Goal: Task Accomplishment & Management: Manage account settings

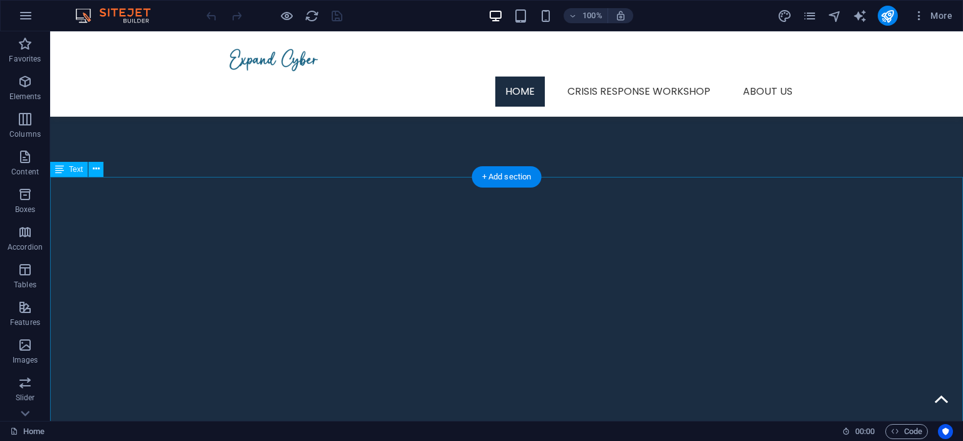
scroll to position [662, 0]
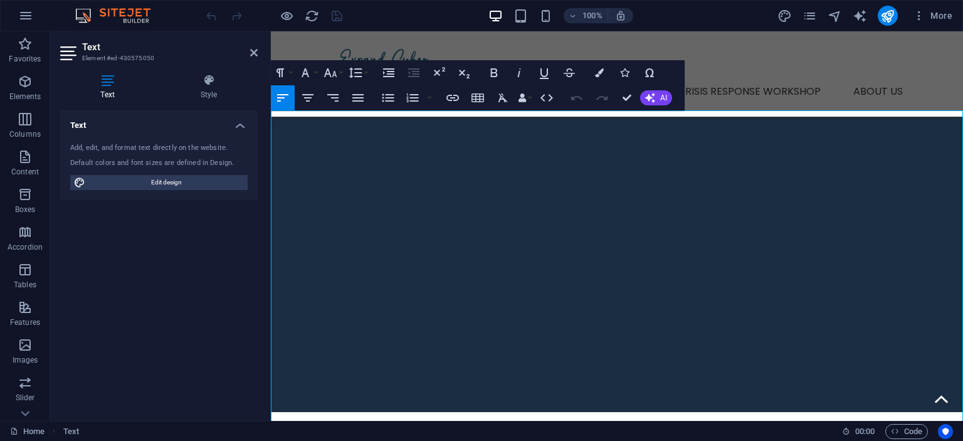
drag, startPoint x: 574, startPoint y: 325, endPoint x: 581, endPoint y: 323, distance: 7.1
drag, startPoint x: 589, startPoint y: 323, endPoint x: 611, endPoint y: 322, distance: 22.0
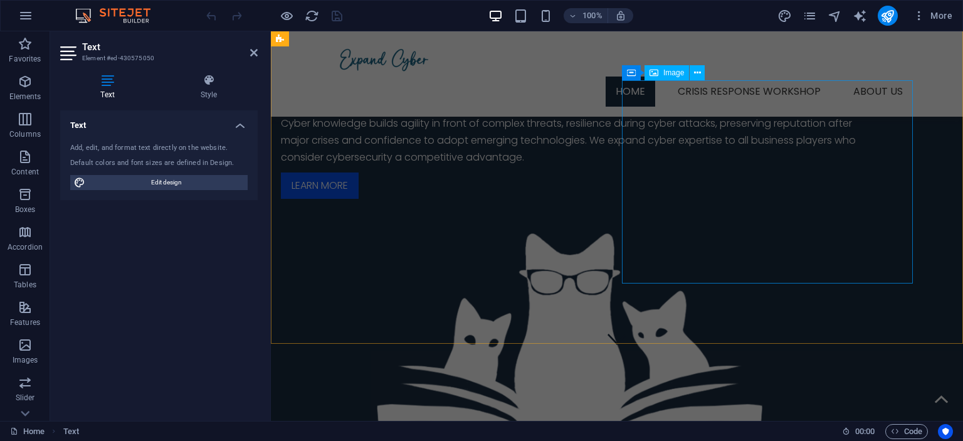
scroll to position [0, 0]
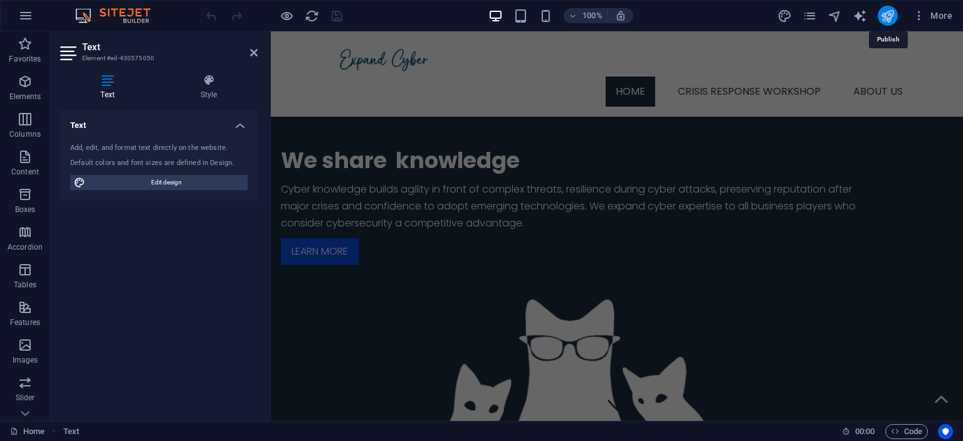
click at [889, 18] on icon "publish" at bounding box center [887, 16] width 14 height 14
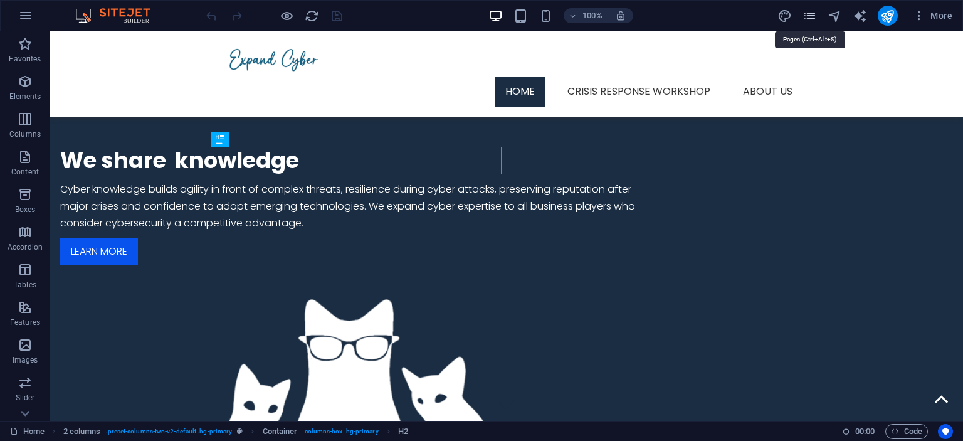
click at [811, 16] on icon "pages" at bounding box center [810, 16] width 14 height 14
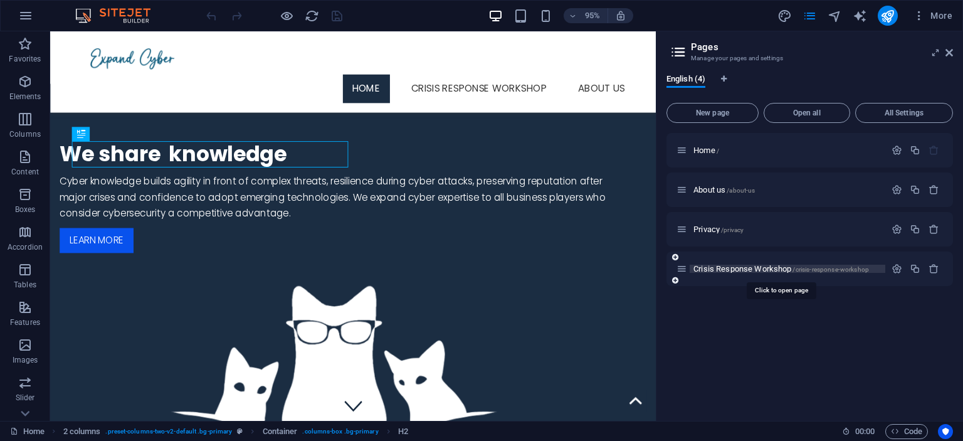
click at [726, 268] on span "Crisis Response Workshop /crisis-response-workshop" at bounding box center [782, 268] width 176 height 9
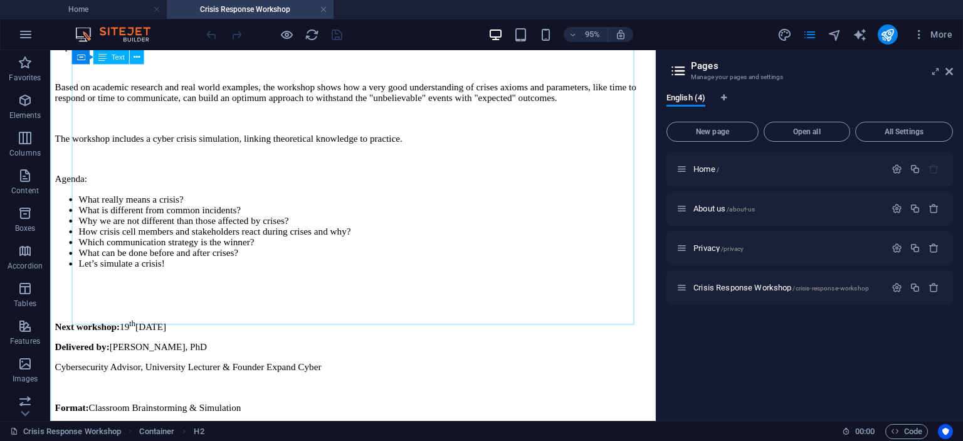
scroll to position [463, 0]
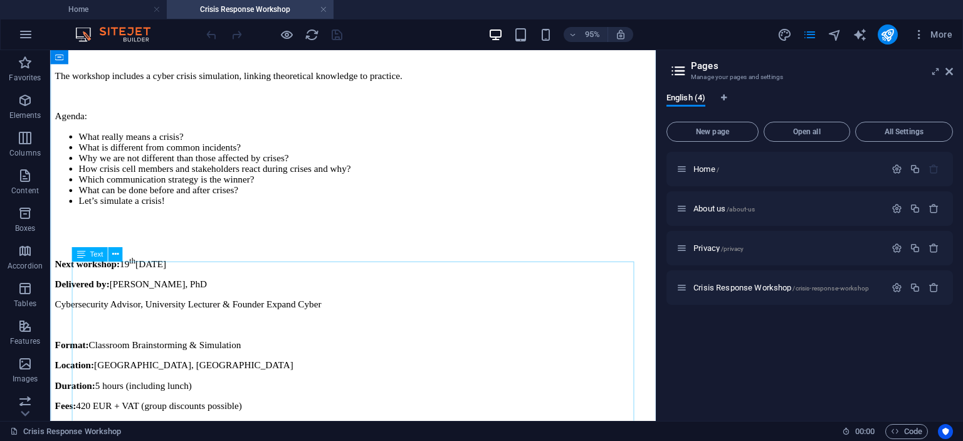
click at [164, 281] on div "Next workshop: [DATE] Delivered by: [PERSON_NAME], PhD Cybersecurity Advisor, U…" at bounding box center [369, 412] width 628 height 291
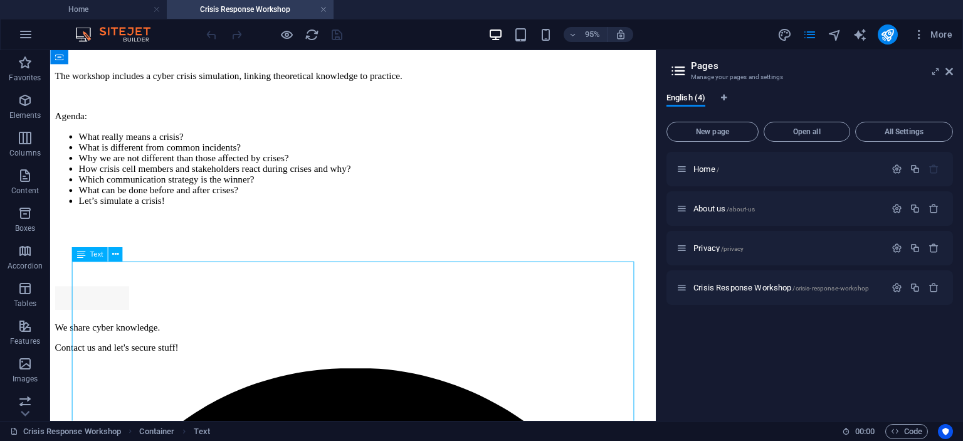
scroll to position [385, 0]
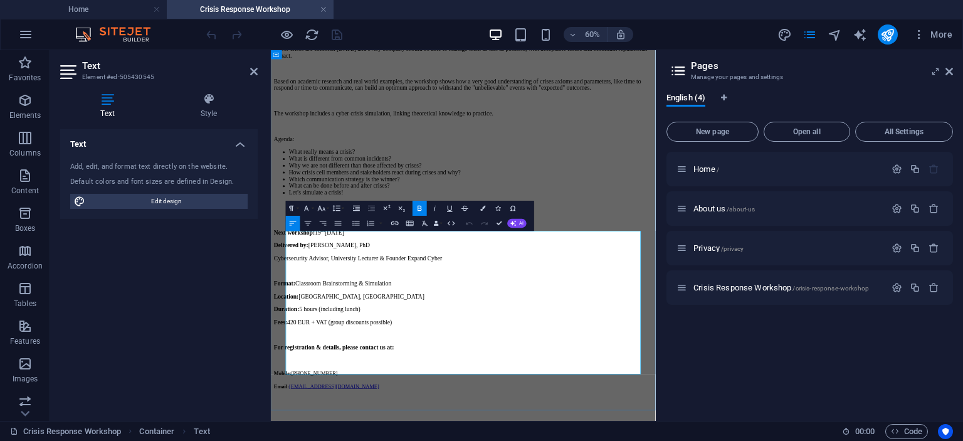
click at [389, 359] on p "Next workshop: [DATE]" at bounding box center [591, 353] width 631 height 14
click at [386, 359] on p "Next workshop: [DATE]" at bounding box center [591, 353] width 631 height 14
click at [387, 359] on p "Next workshop: [DATE]" at bounding box center [591, 353] width 631 height 14
click at [389, 359] on p "Next workshop: [DATE]" at bounding box center [591, 353] width 631 height 14
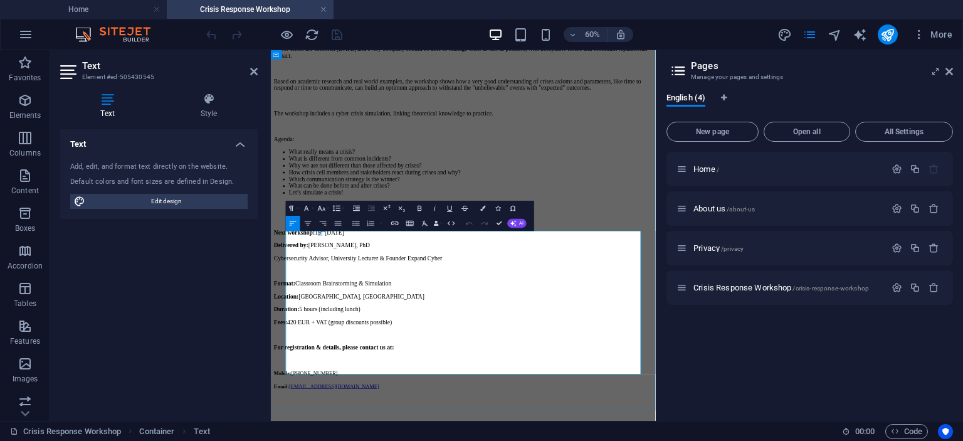
drag, startPoint x: 381, startPoint y: 361, endPoint x: 391, endPoint y: 358, distance: 11.0
click at [391, 358] on p "Next workshop: [DATE]" at bounding box center [591, 353] width 631 height 14
drag, startPoint x: 182, startPoint y: 348, endPoint x: 189, endPoint y: 339, distance: 12.0
click at [182, 348] on div "Text Add, edit, and format text directly on the website. Default colors and fon…" at bounding box center [159, 270] width 198 height 282
click at [384, 359] on p "Next workshop: 7t h [DATE]" at bounding box center [591, 353] width 631 height 14
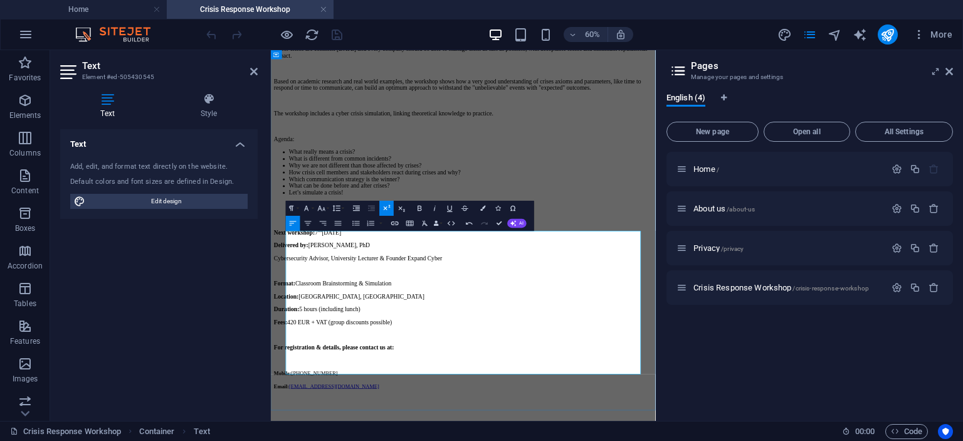
click at [418, 358] on p "Next workshop: [DATE]" at bounding box center [591, 353] width 631 height 14
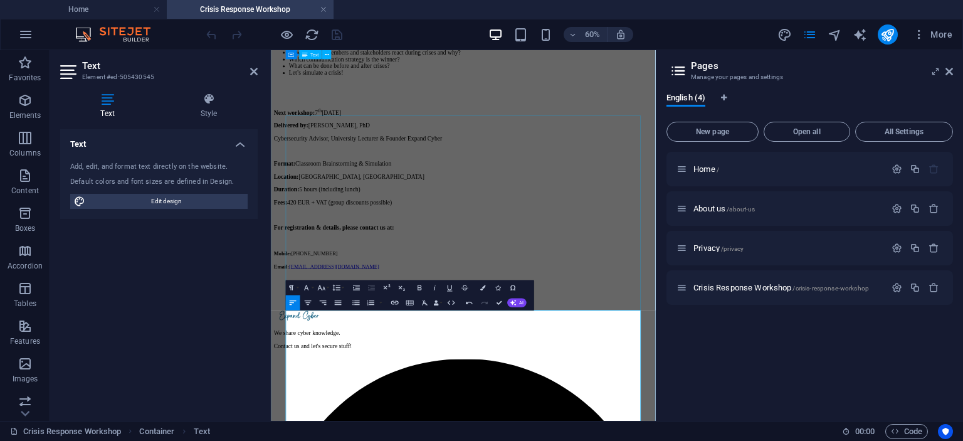
scroll to position [186, 0]
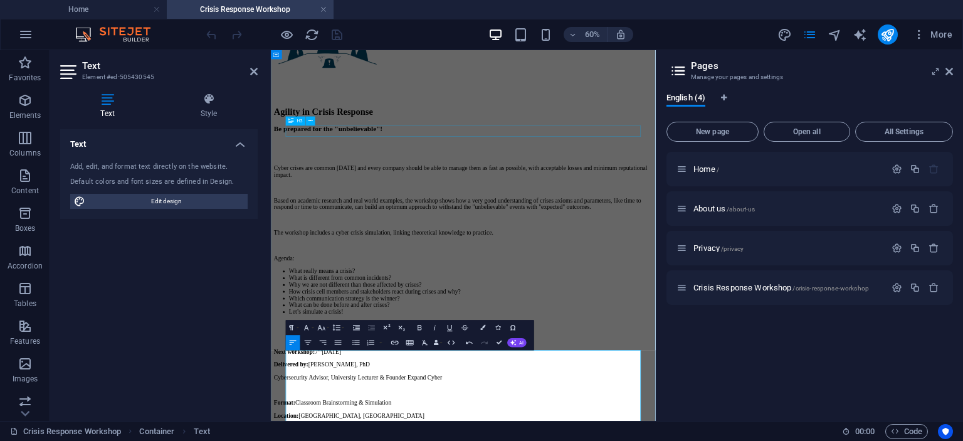
click at [813, 187] on div "Be prepared for the "unbelievable"!" at bounding box center [591, 181] width 631 height 14
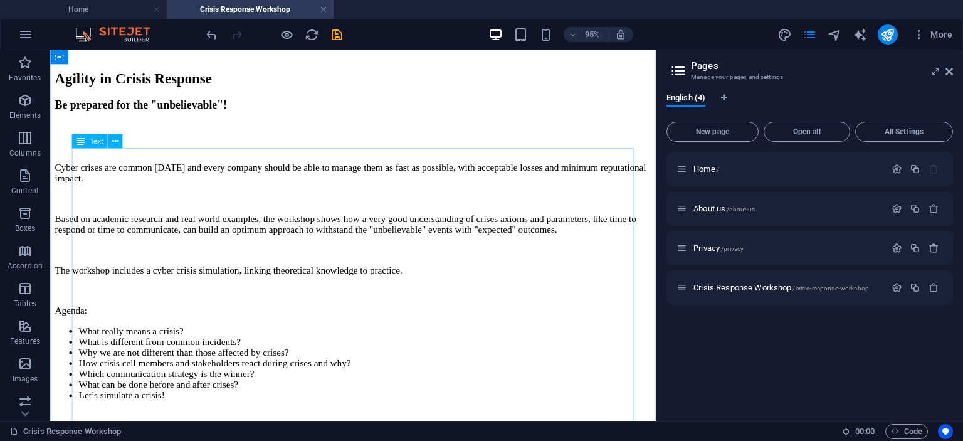
scroll to position [0, 0]
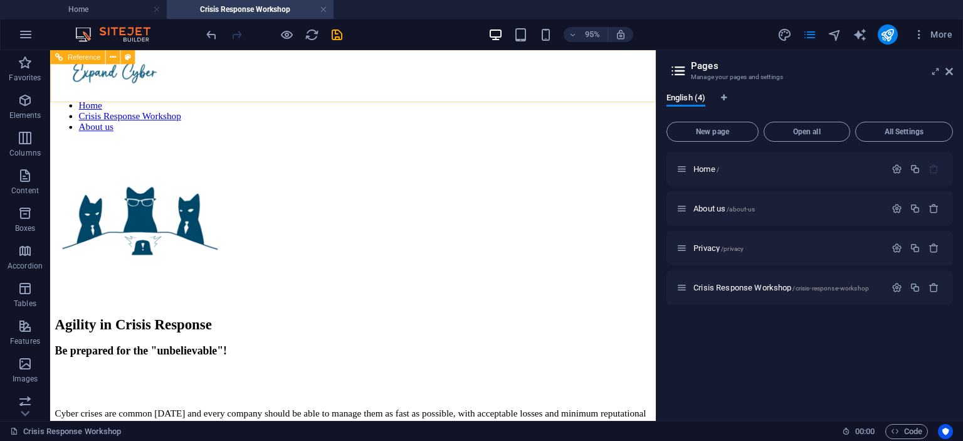
click at [614, 103] on nav "Home Crisis Response Workshop About us" at bounding box center [369, 120] width 628 height 34
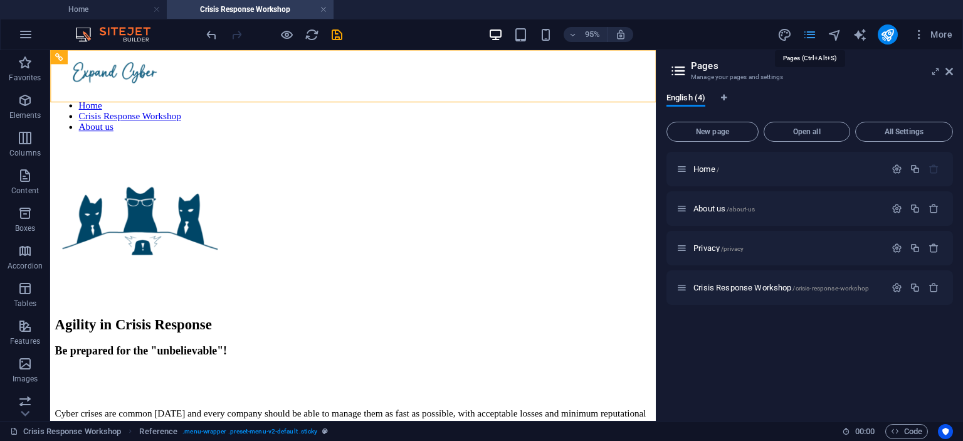
click at [806, 33] on icon "pages" at bounding box center [810, 35] width 14 height 14
click at [337, 32] on icon "save" at bounding box center [337, 35] width 14 height 14
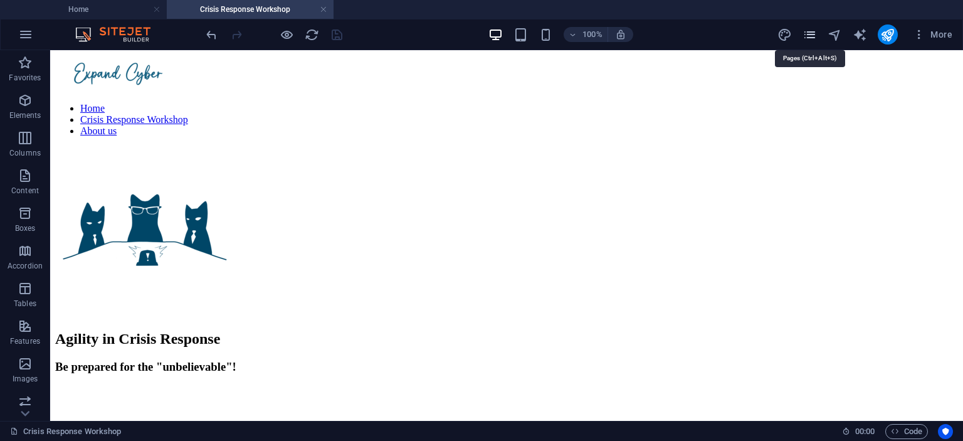
click at [811, 38] on icon "pages" at bounding box center [810, 35] width 14 height 14
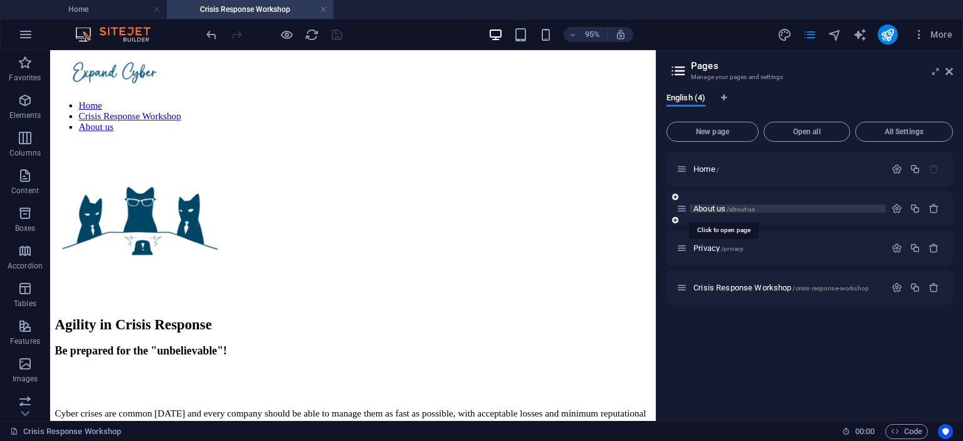
click at [721, 212] on span "About us /about-us" at bounding box center [724, 208] width 61 height 9
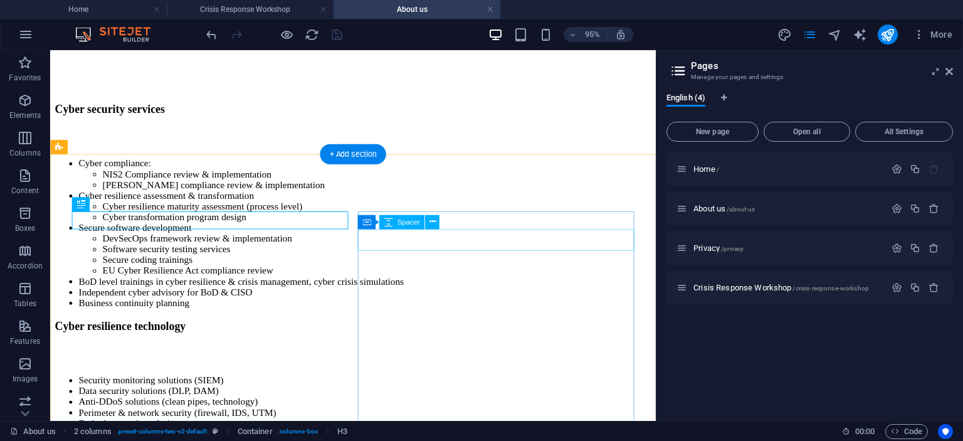
scroll to position [397, 0]
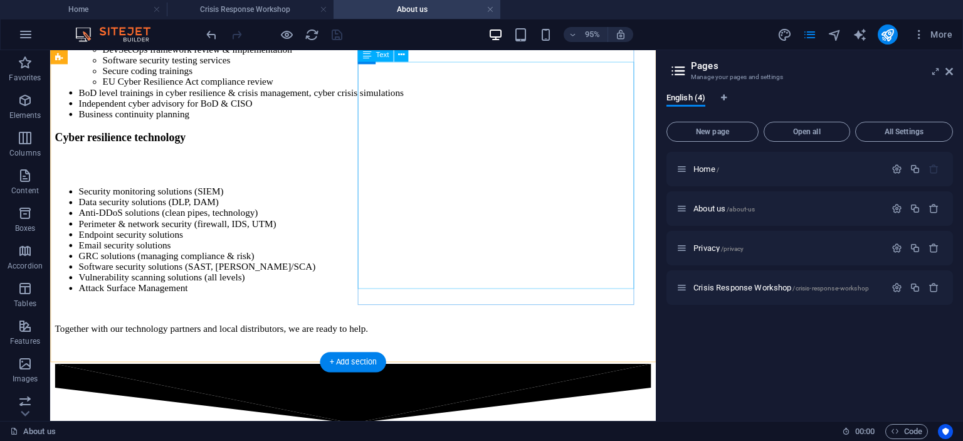
click at [544, 274] on div "Security monitoring solutions (SIEM) Data security solutions (DLP, DAM) Anti-DD…" at bounding box center [369, 282] width 628 height 177
click at [537, 277] on div "Security monitoring solutions (SIEM) Data security solutions (DLP, DAM) Anti-DD…" at bounding box center [369, 282] width 628 height 177
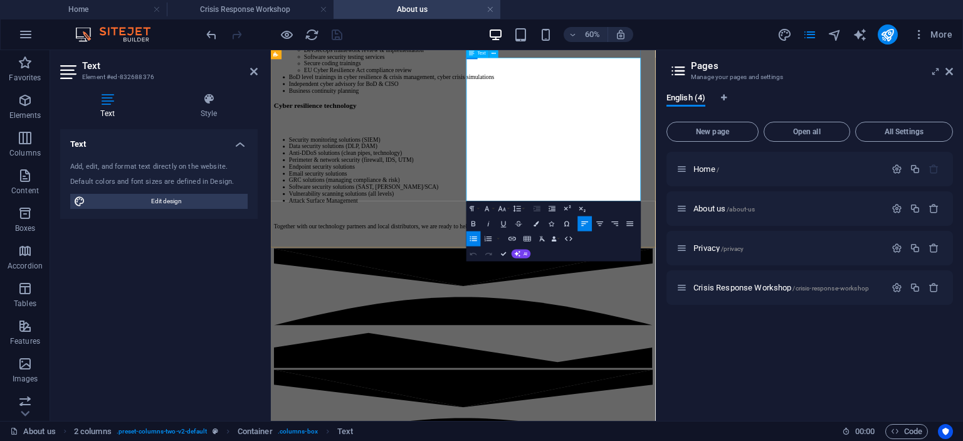
click at [769, 338] on p "Together with our technology partners and local distributors, we are ready to h…" at bounding box center [591, 343] width 631 height 11
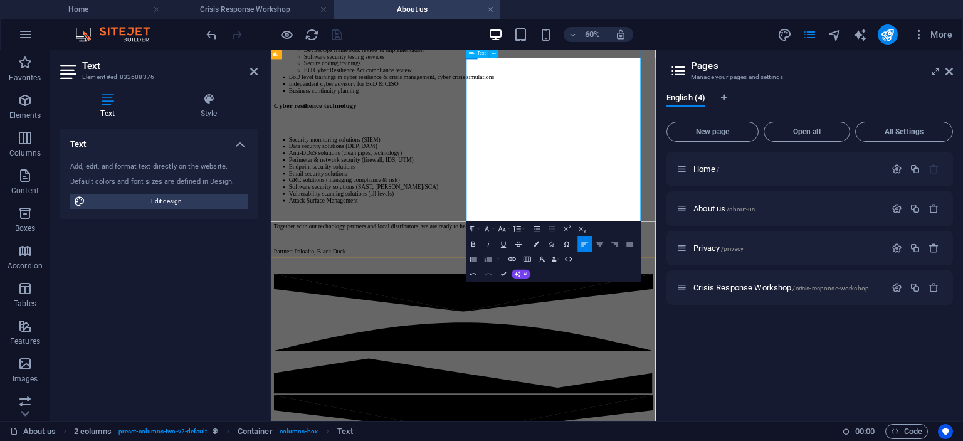
click at [599, 381] on p "Partner: Paloalto, Black Duck" at bounding box center [591, 386] width 631 height 11
click at [660, 381] on p "Main partner: Paloalto, Black Duck" at bounding box center [591, 386] width 631 height 11
click at [662, 381] on p "Main partner: Paloalto, Black Duck" at bounding box center [591, 386] width 631 height 11
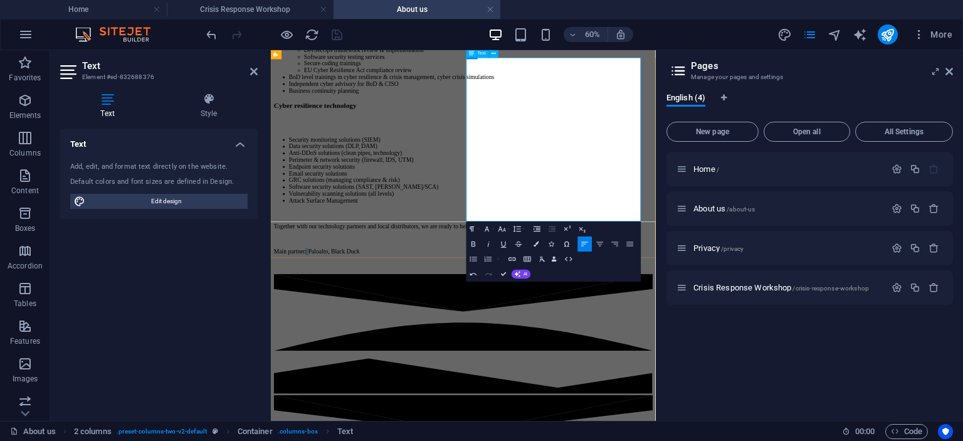
click at [663, 381] on p "Main partner: Paloalto, Black Duck" at bounding box center [591, 386] width 631 height 11
click at [662, 381] on p "Main partner: Paloalto, Black Duck" at bounding box center [591, 386] width 631 height 11
click at [705, 381] on p "Main partnerships: Paloalto, Black Duck" at bounding box center [591, 386] width 631 height 11
click at [667, 338] on p "Together with our technology partners and local distributors, we are ready to h…" at bounding box center [591, 343] width 631 height 11
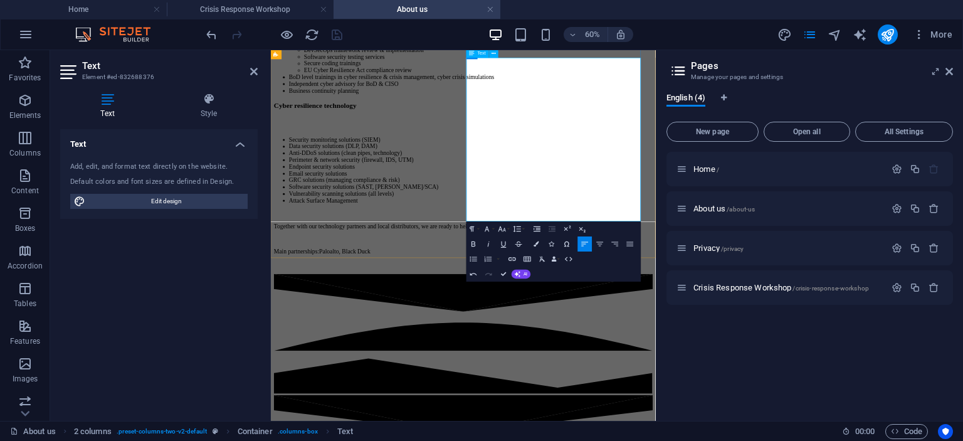
click at [793, 381] on p "Main partnerships: Paloalto, Black Duck" at bounding box center [591, 386] width 631 height 11
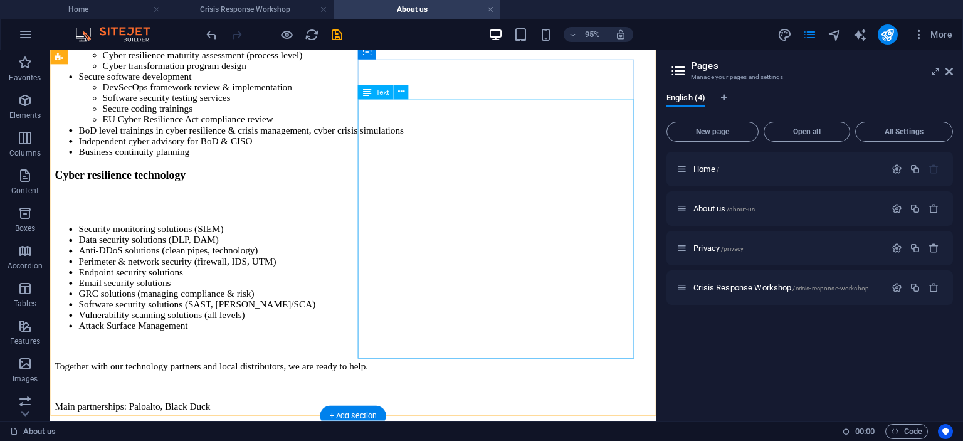
scroll to position [490, 0]
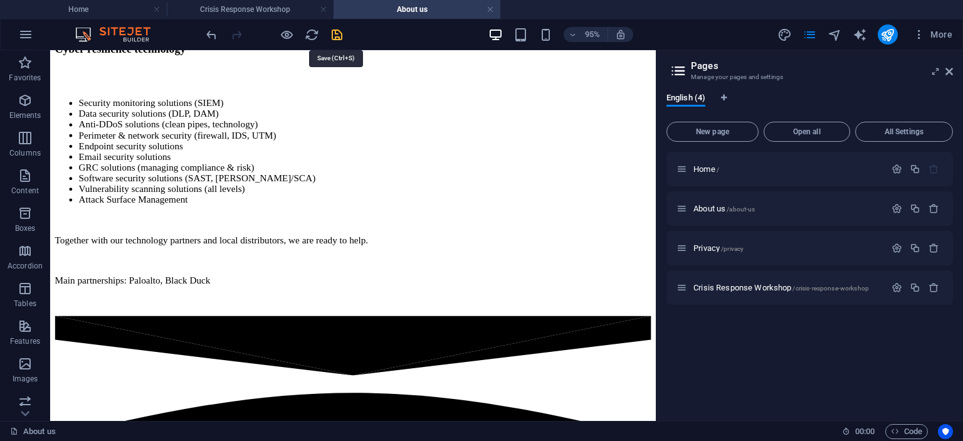
click at [337, 36] on icon "save" at bounding box center [337, 35] width 14 height 14
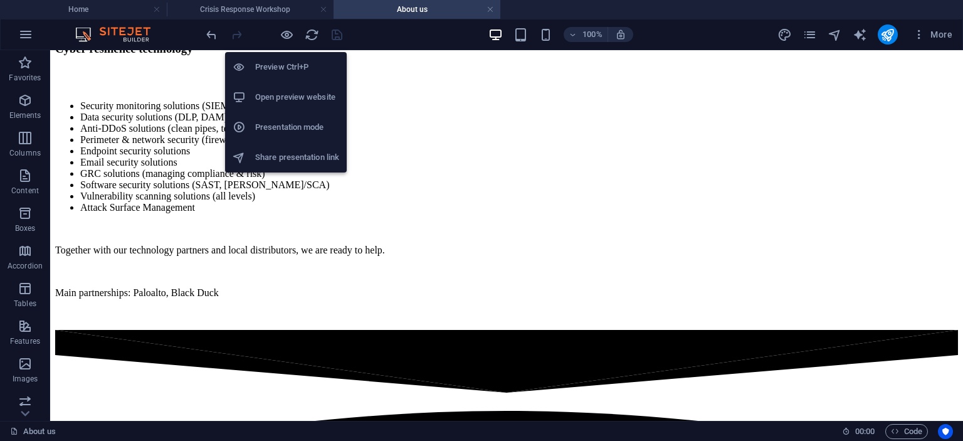
click at [278, 69] on h6 "Preview Ctrl+P" at bounding box center [297, 67] width 84 height 15
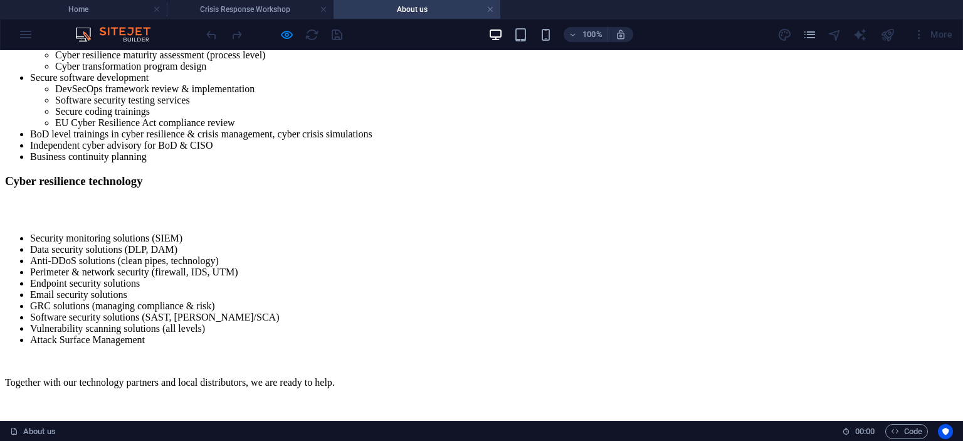
scroll to position [27, 0]
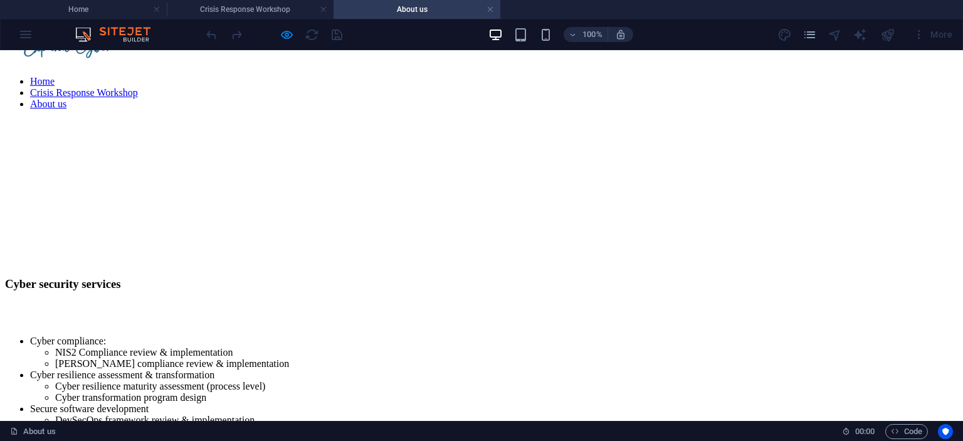
click at [892, 34] on div at bounding box center [888, 34] width 20 height 20
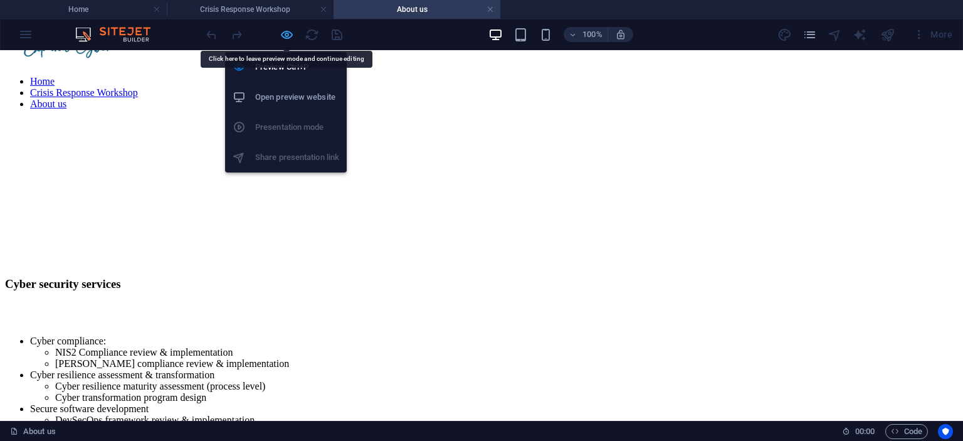
click at [288, 30] on icon "button" at bounding box center [287, 35] width 14 height 14
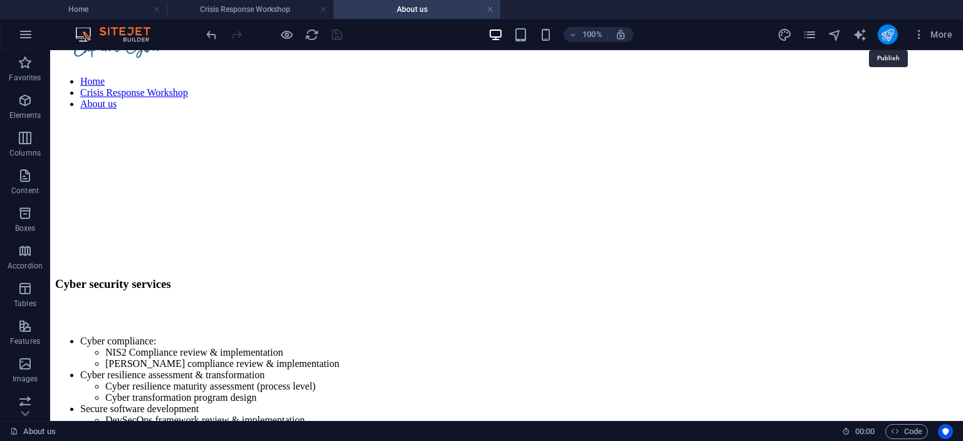
click at [889, 36] on icon "publish" at bounding box center [887, 35] width 14 height 14
